Goal: Information Seeking & Learning: Learn about a topic

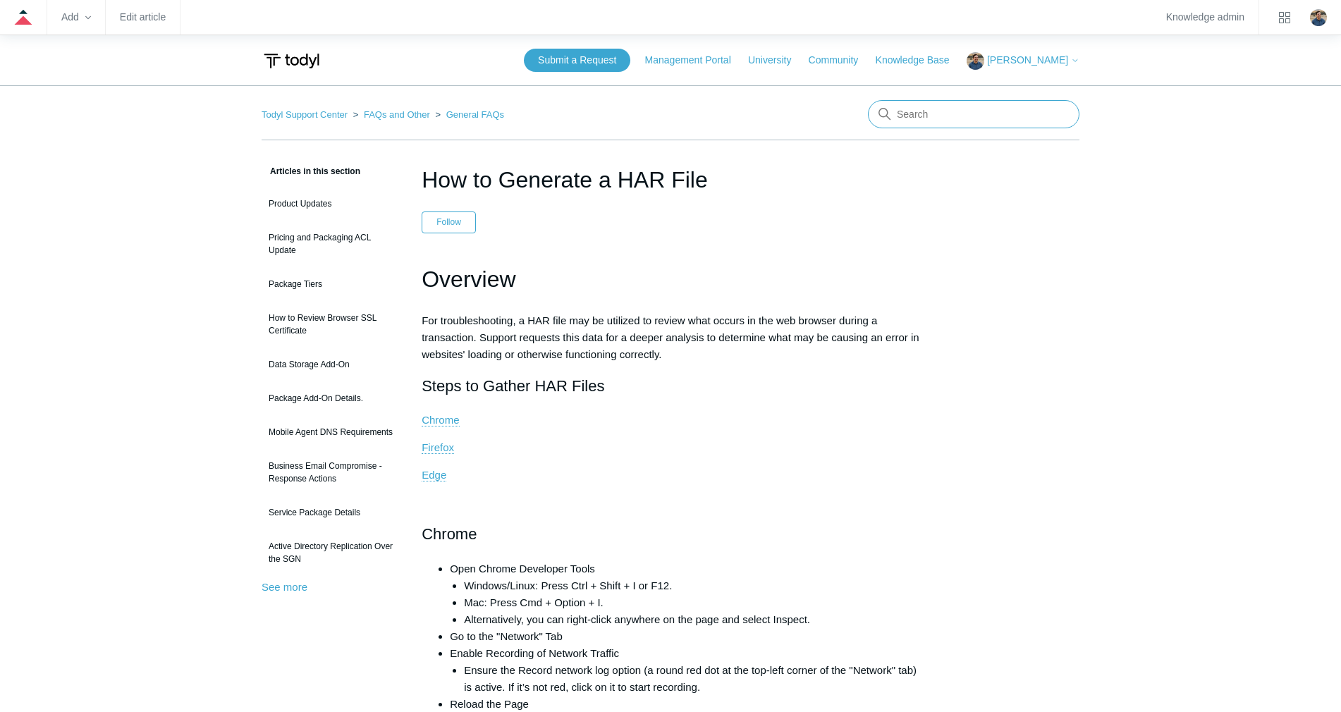
click at [934, 118] on input "Search" at bounding box center [974, 114] width 212 height 28
type input "causes of SSL conflicts"
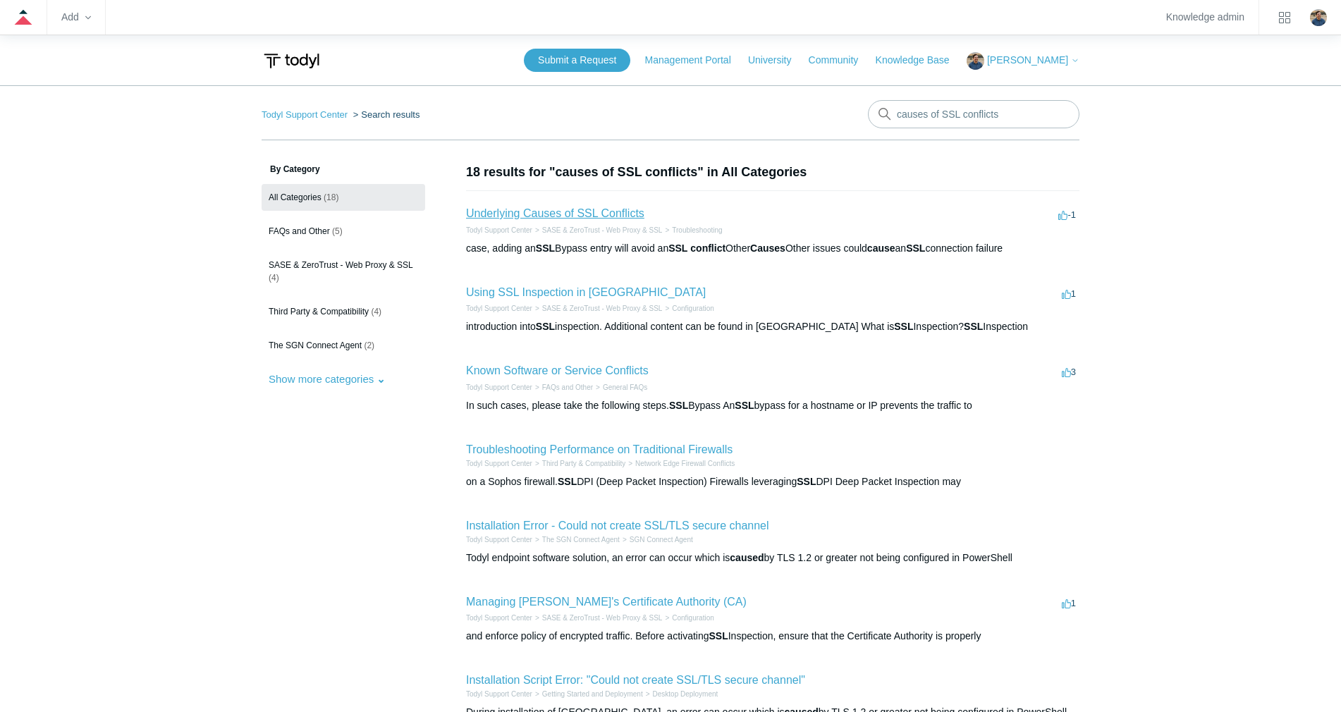
click at [572, 213] on link "Underlying Causes of SSL Conflicts" at bounding box center [555, 213] width 178 height 12
